Goal: Find specific page/section: Find specific page/section

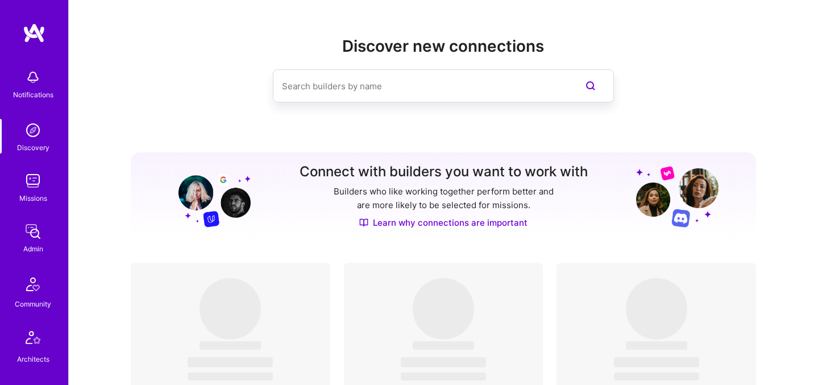
click at [35, 185] on img at bounding box center [33, 180] width 23 height 23
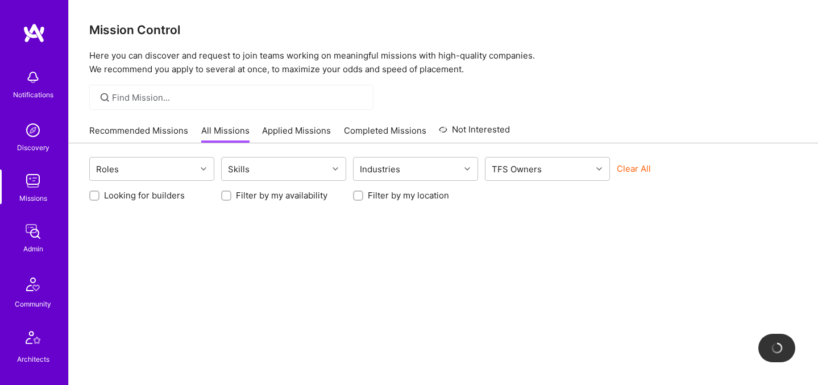
click at [640, 172] on button "Clear All" at bounding box center [634, 169] width 34 height 12
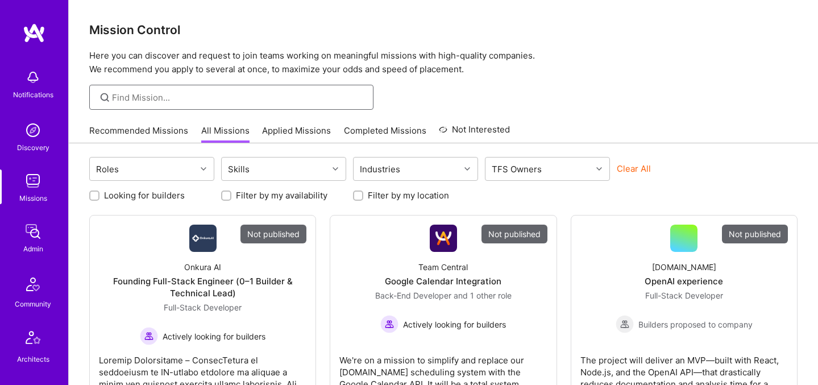
click at [297, 101] on input at bounding box center [238, 98] width 253 height 12
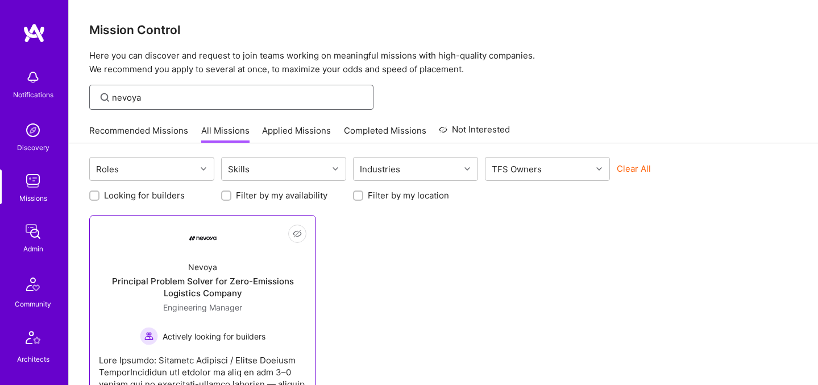
type input "nevoya"
click at [256, 343] on div "Actively looking for builders" at bounding box center [203, 336] width 126 height 18
